Goal: Navigation & Orientation: Find specific page/section

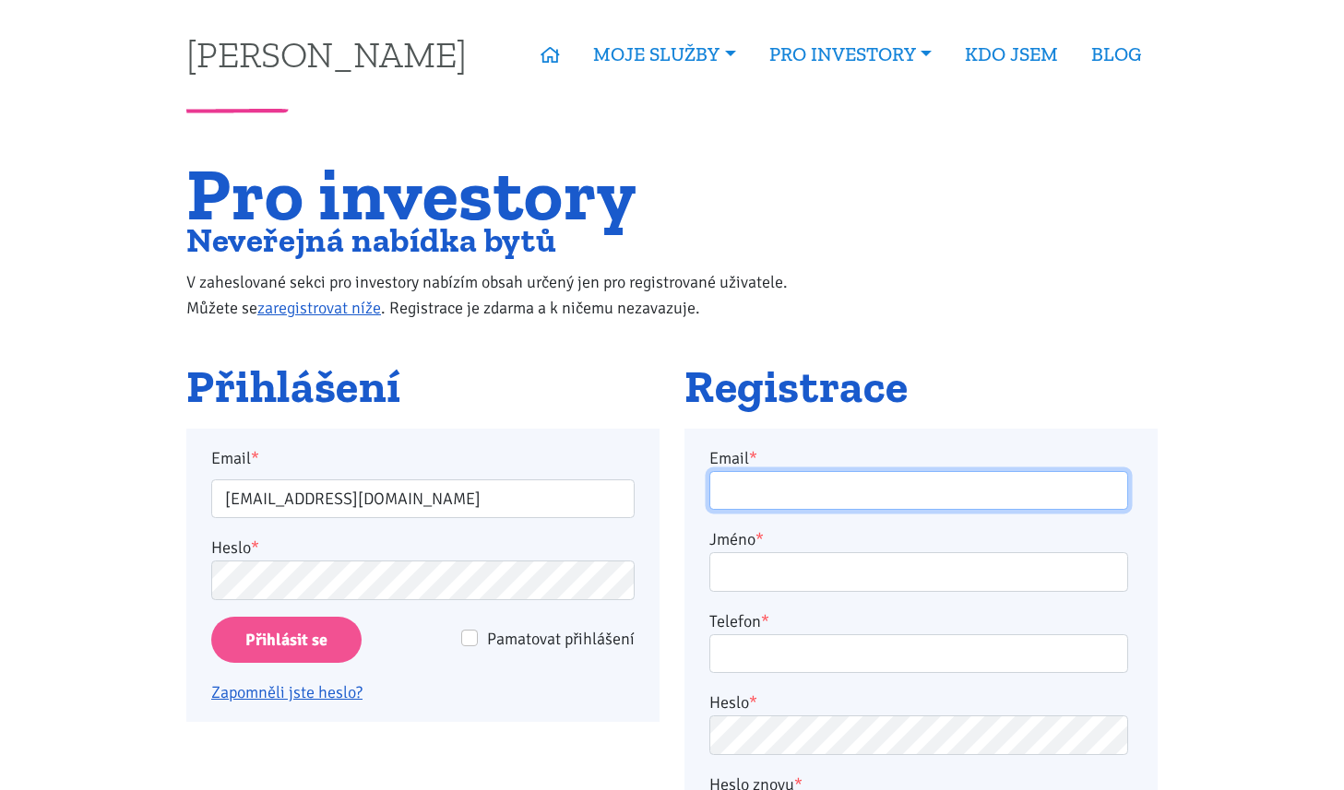
type input "roman.sterly@gmail.com"
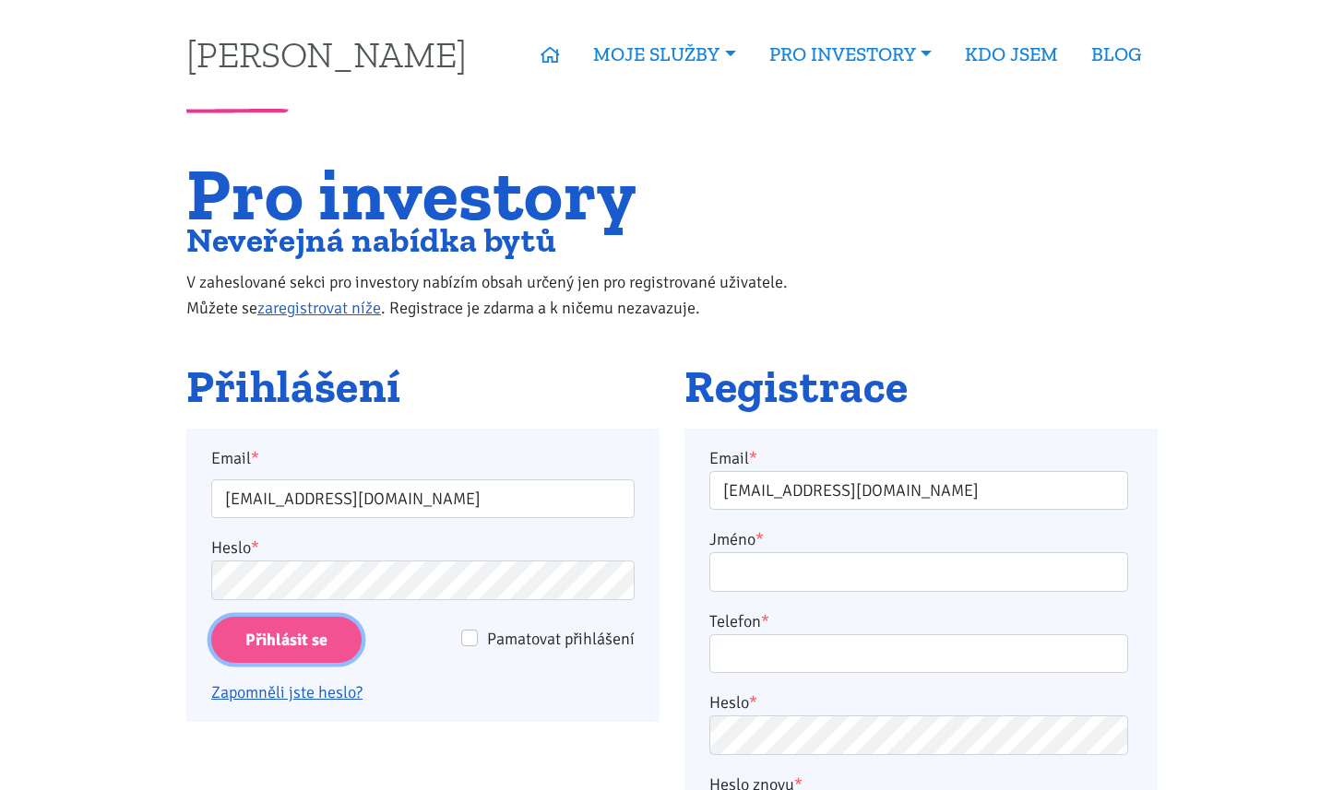
click at [275, 640] on input "Přihlásit se" at bounding box center [286, 640] width 150 height 47
click at [359, 525] on div "Email * roman.sterly@gmail.com Heslo * Pamatovat přihlášení Přihlásit se Zapomn…" at bounding box center [422, 575] width 423 height 261
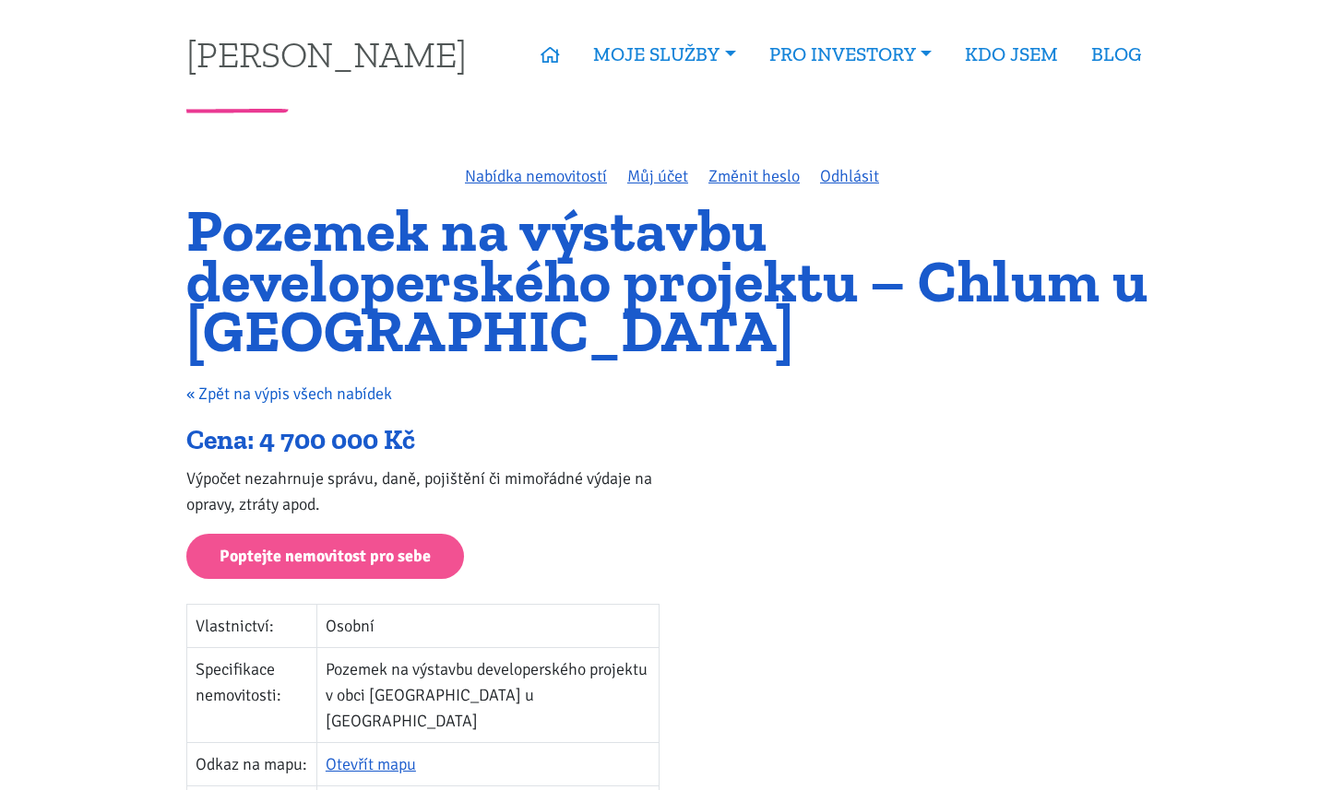
click at [364, 397] on link "« Zpět na výpis všech nabídek" at bounding box center [289, 394] width 206 height 20
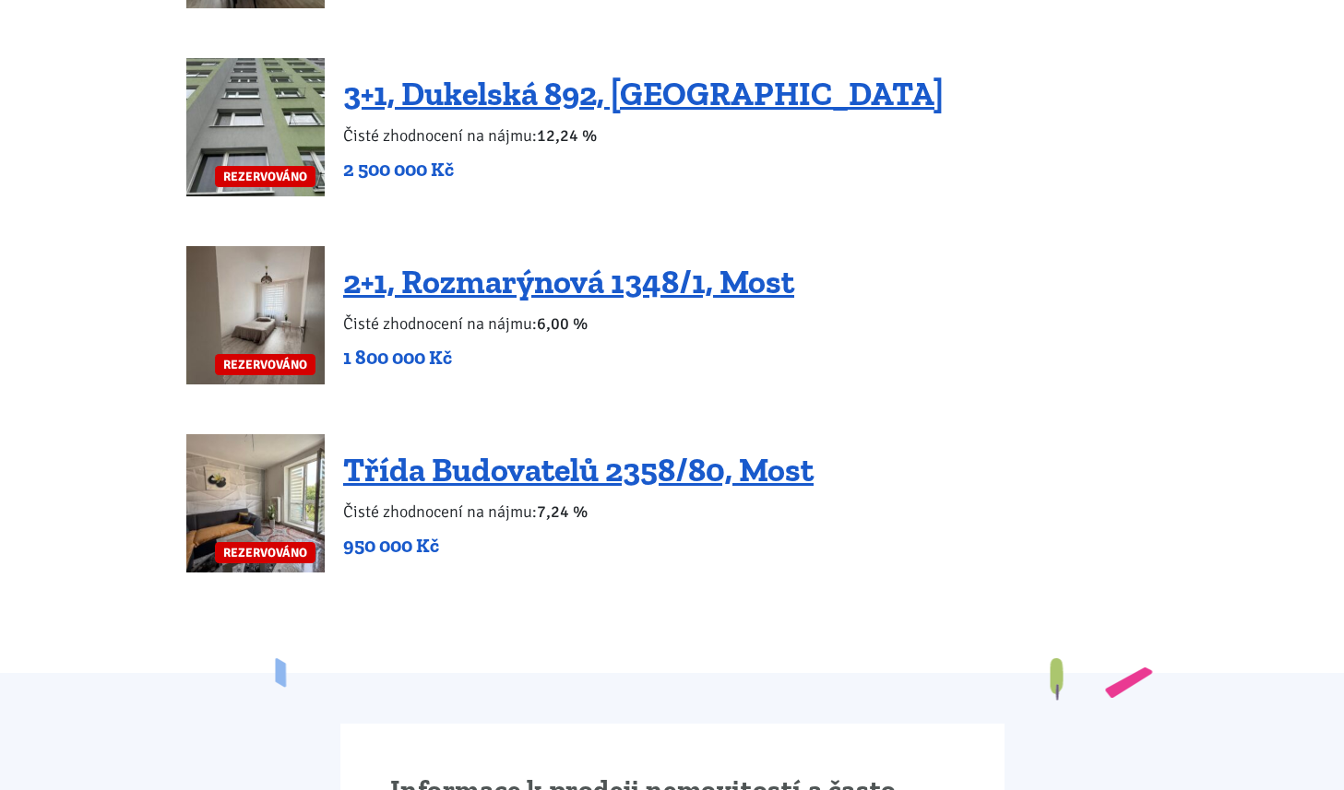
scroll to position [4441, 0]
